Goal: Find specific page/section: Find specific page/section

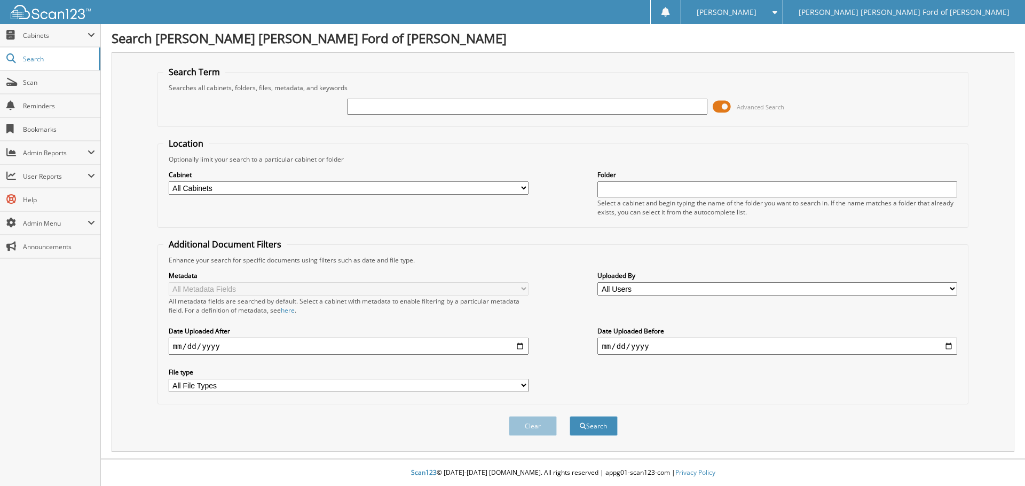
drag, startPoint x: 353, startPoint y: 104, endPoint x: 905, endPoint y: 212, distance: 562.0
click at [353, 104] on input "text" at bounding box center [527, 107] width 360 height 16
type input "206227"
click at [570, 416] on button "Search" at bounding box center [594, 426] width 48 height 20
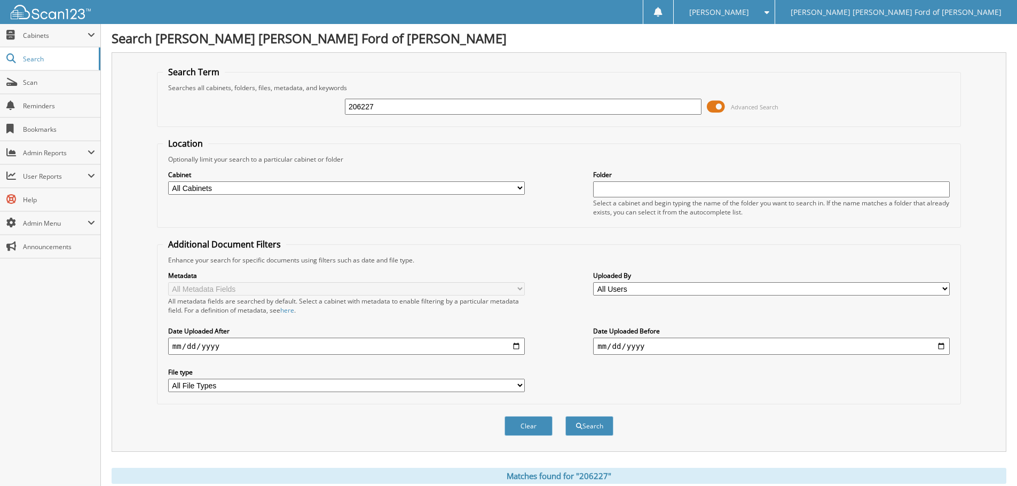
click at [373, 105] on input "206227" at bounding box center [523, 107] width 357 height 16
type input "206228"
click at [565, 416] on button "Search" at bounding box center [589, 426] width 48 height 20
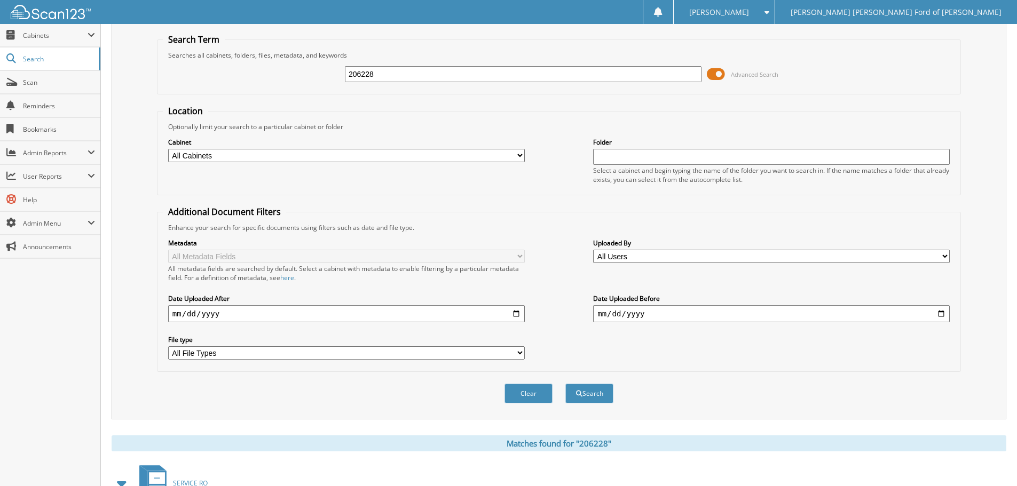
scroll to position [176, 0]
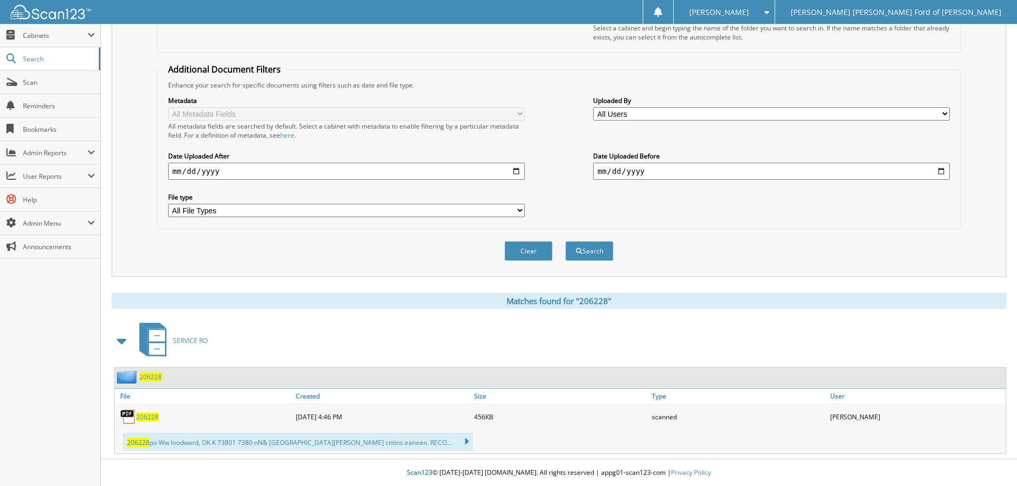
drag, startPoint x: 141, startPoint y: 417, endPoint x: 148, endPoint y: 417, distance: 7.5
click at [141, 417] on span "206228" at bounding box center [147, 417] width 22 height 9
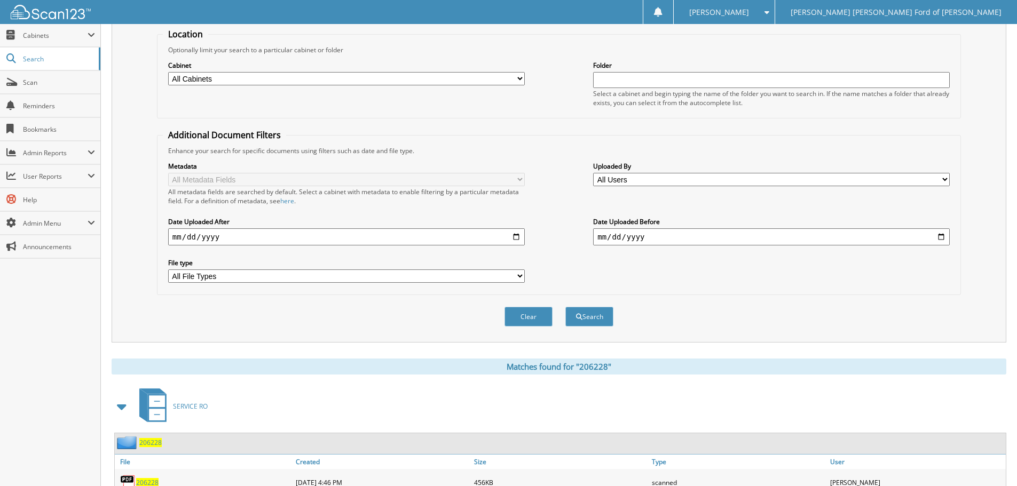
scroll to position [0, 0]
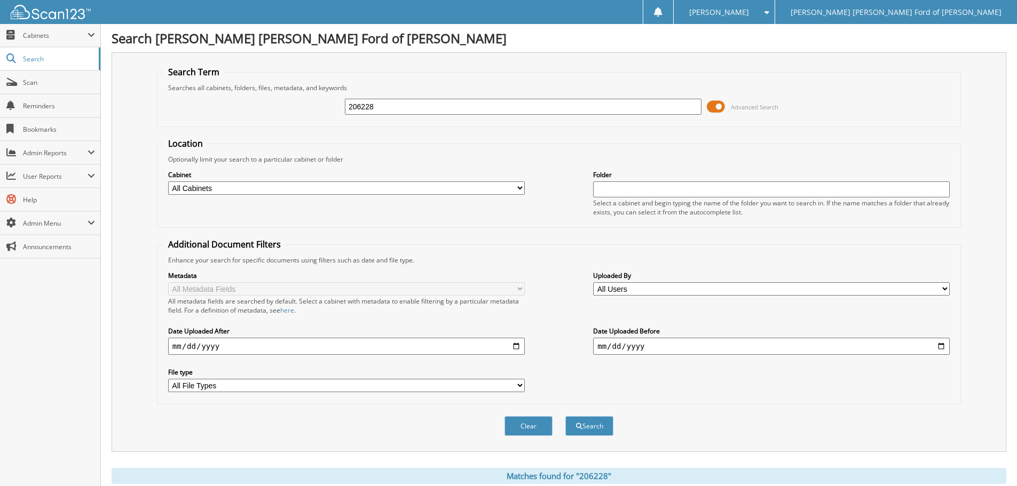
click at [374, 107] on input "206228" at bounding box center [523, 107] width 357 height 16
type input "206227"
click at [565, 416] on button "Search" at bounding box center [589, 426] width 48 height 20
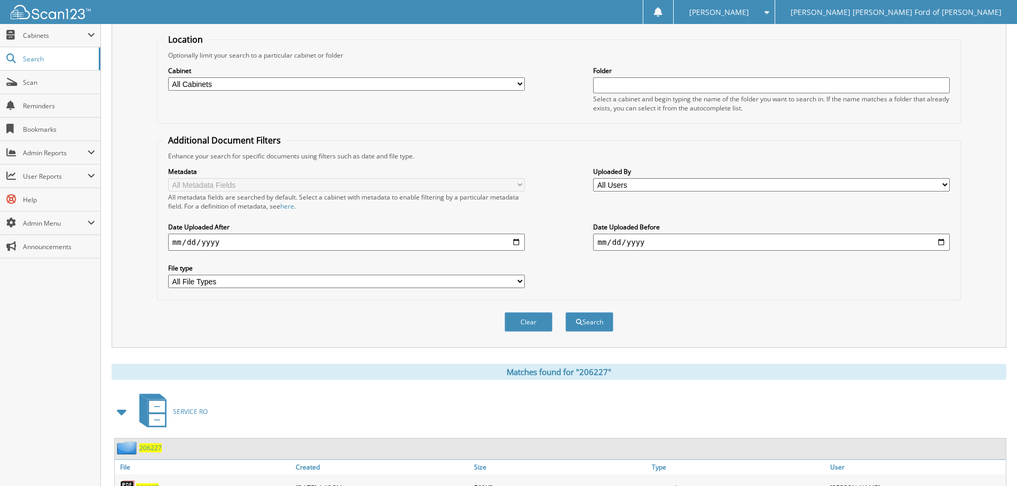
scroll to position [262, 0]
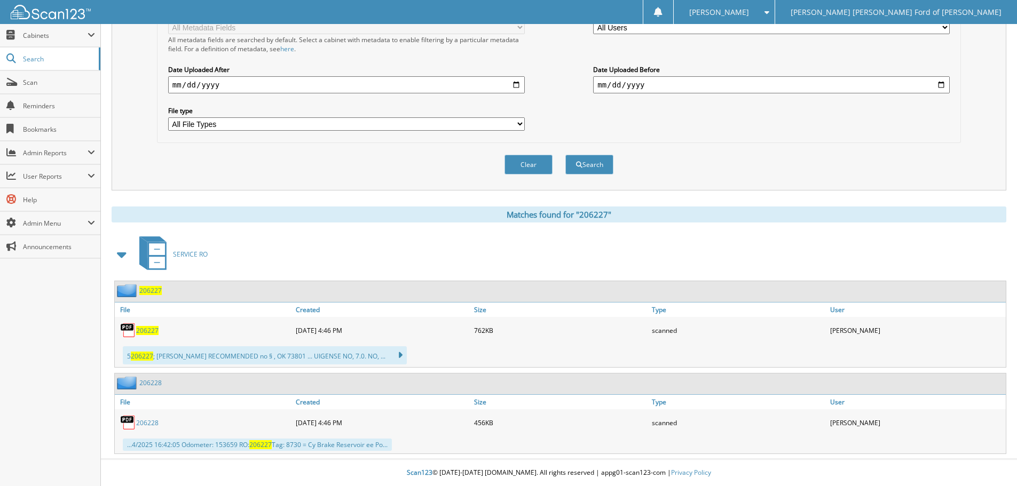
click at [151, 330] on span "206227" at bounding box center [147, 330] width 22 height 9
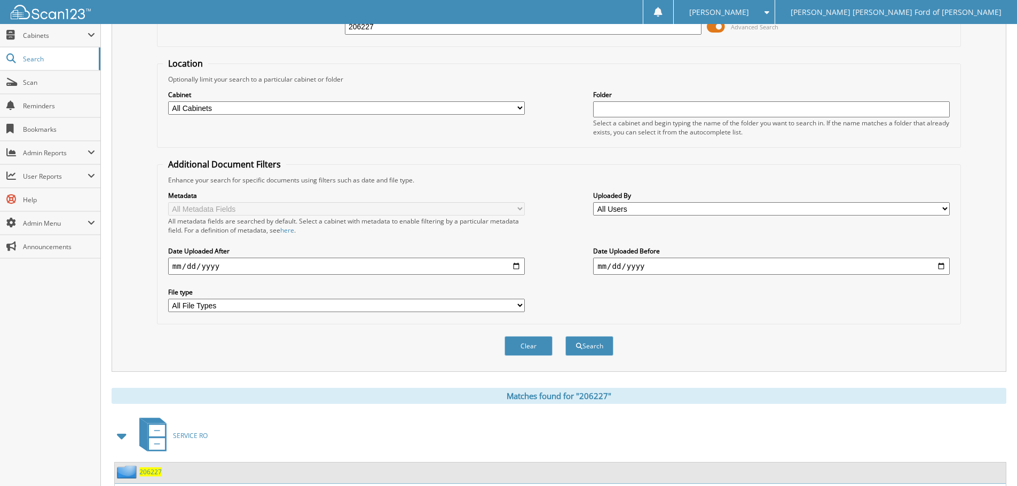
scroll to position [0, 0]
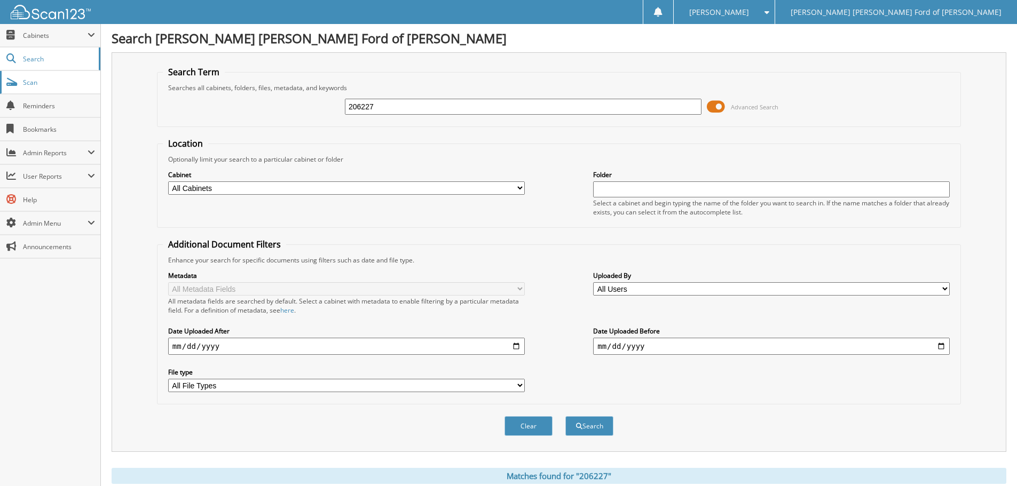
click at [82, 81] on span "Scan" at bounding box center [59, 82] width 72 height 9
